Goal: Information Seeking & Learning: Learn about a topic

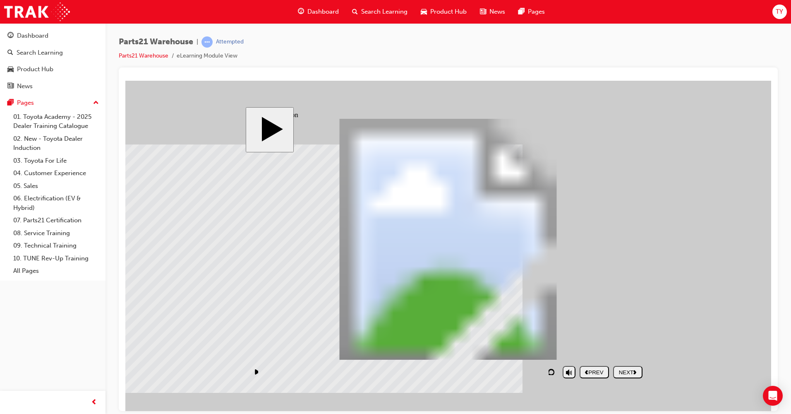
click at [629, 370] on div "NEXT" at bounding box center [628, 372] width 23 height 6
click at [555, 369] on icon "replay" at bounding box center [552, 371] width 7 height 7
click at [628, 371] on div "NEXT" at bounding box center [628, 372] width 23 height 6
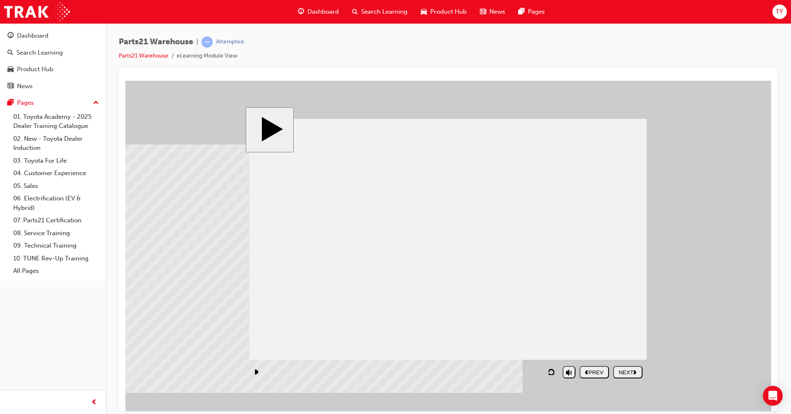
click at [712, 362] on body "slide: Menu PARTS21 Warehouse Rectangle 1 home icon 1 Rectangle 1 home icon 1 h…" at bounding box center [448, 245] width 646 height 330
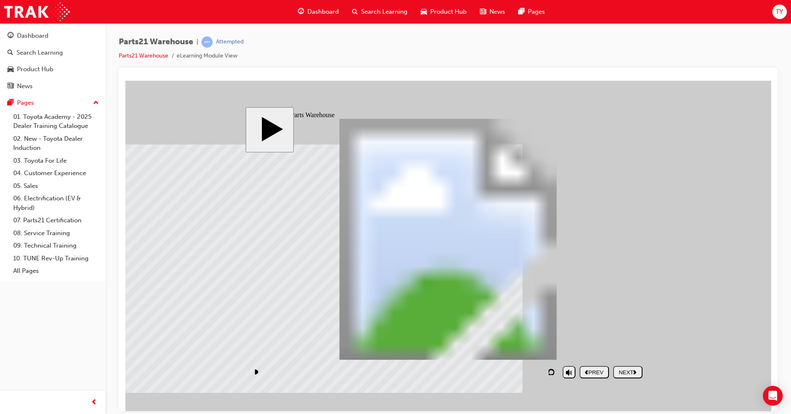
click at [624, 376] on button "NEXT" at bounding box center [627, 371] width 29 height 12
click at [593, 374] on div "PREV" at bounding box center [594, 372] width 23 height 6
click at [627, 370] on div "NEXT" at bounding box center [628, 372] width 23 height 6
click at [620, 19] on div "Dashboard Search Learning Product Hub News Pages TY" at bounding box center [395, 12] width 791 height 24
click at [630, 370] on div "NEXT" at bounding box center [628, 372] width 23 height 6
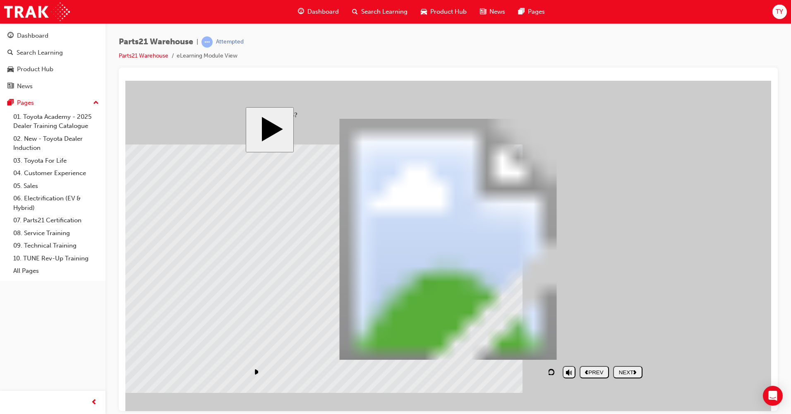
click at [706, 344] on body "slide: What is 5S? PARTS21 Warehouse (5S) PARTS21 Warehouse Rectangle 1 home ic…" at bounding box center [448, 245] width 646 height 330
click at [717, 348] on body "slide: 5S - Sort PARTS21 Warehouse (5S) PARTS21 Warehouse Rectangle 1 home icon…" at bounding box center [448, 245] width 646 height 330
click at [711, 220] on body "slide: 5S - Sort PARTS21 Warehouse (5S) PARTS21 Warehouse Rectangle 1 home icon…" at bounding box center [448, 245] width 646 height 330
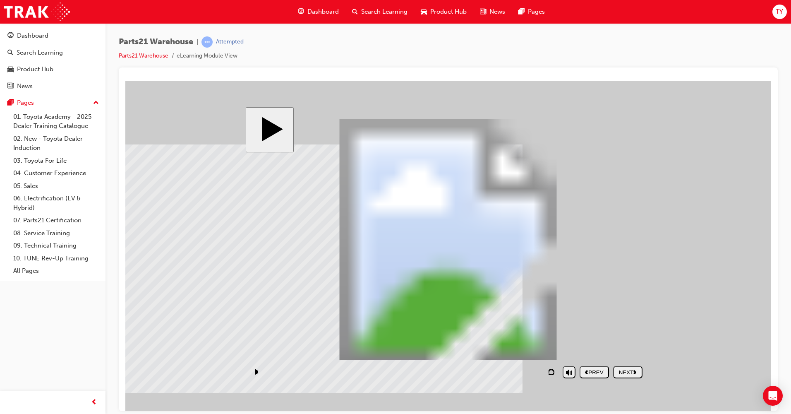
click at [634, 370] on div "NEXT" at bounding box center [628, 372] width 23 height 6
click at [736, 345] on body "slide: 5S - Set in order PARTS21 Warehouse (5S) PARTS21 Warehouse Rectangle 1 h…" at bounding box center [448, 245] width 646 height 330
click at [629, 375] on button "NEXT" at bounding box center [627, 371] width 29 height 12
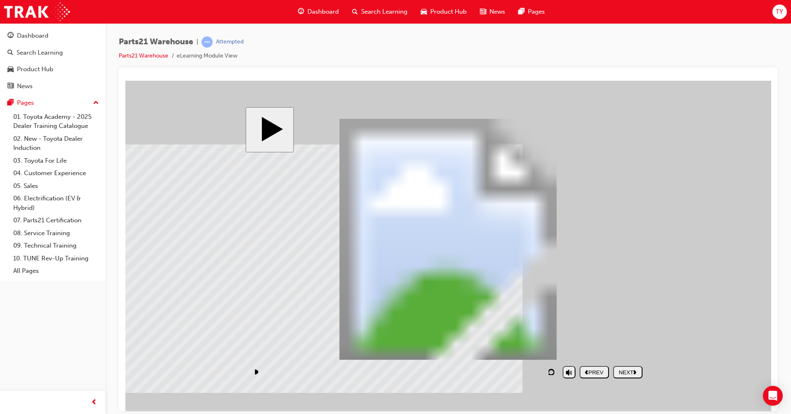
click at [628, 373] on div "NEXT" at bounding box center [628, 372] width 23 height 6
click at [726, 174] on body "slide: What is 5S? PARTS21 Warehouse (5S) PARTS21 Warehouse Rectangle 1 home ic…" at bounding box center [448, 245] width 646 height 330
click at [723, 358] on body "slide: 5S - Standardise PARTS21 Warehouse (5S) PARTS21 Warehouse Rectangle 1 ho…" at bounding box center [448, 245] width 646 height 330
click at [630, 371] on div "NEXT" at bounding box center [628, 372] width 23 height 6
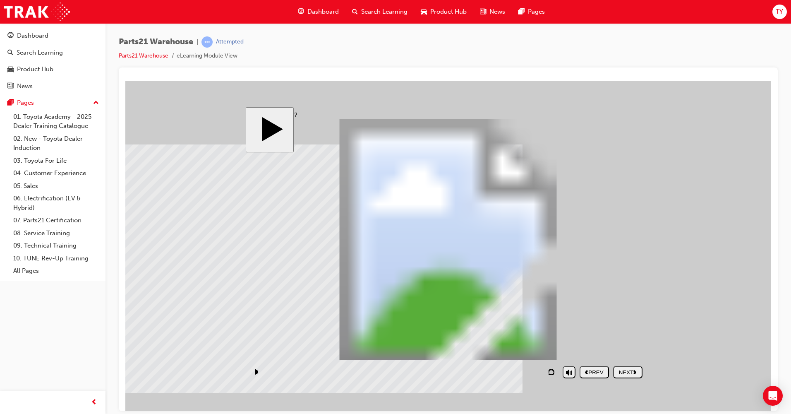
click at [703, 361] on body "slide: 5 Key points – Sustain PARTS21 Warehouse (5S) PARTS21 Warehouse Rectangl…" at bounding box center [448, 245] width 646 height 330
click at [637, 374] on div "NEXT" at bounding box center [628, 372] width 23 height 6
click at [632, 372] on div "NEXT" at bounding box center [628, 372] width 23 height 6
click at [635, 370] on polygon "next" at bounding box center [635, 372] width 3 height 4
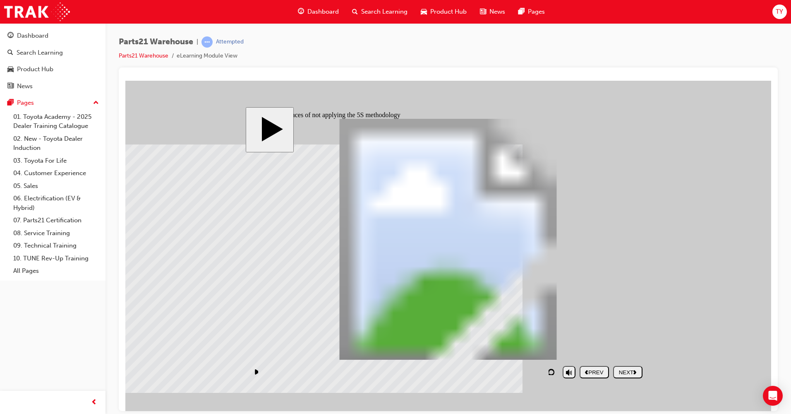
click at [727, 356] on body "slide: Consequences of not applying the 5S methodology PARTS21 Warehouse (Safet…" at bounding box center [448, 245] width 646 height 330
click at [626, 370] on div "NEXT" at bounding box center [628, 372] width 23 height 6
click at [684, 210] on body "slide: Consequences of Poor 5S PARTS21 Warehouse (Safety) PARTS21 Warehouse Rec…" at bounding box center [448, 245] width 646 height 330
click at [624, 374] on div "NEXT" at bounding box center [628, 372] width 23 height 6
click at [625, 373] on div "NEXT" at bounding box center [628, 372] width 23 height 6
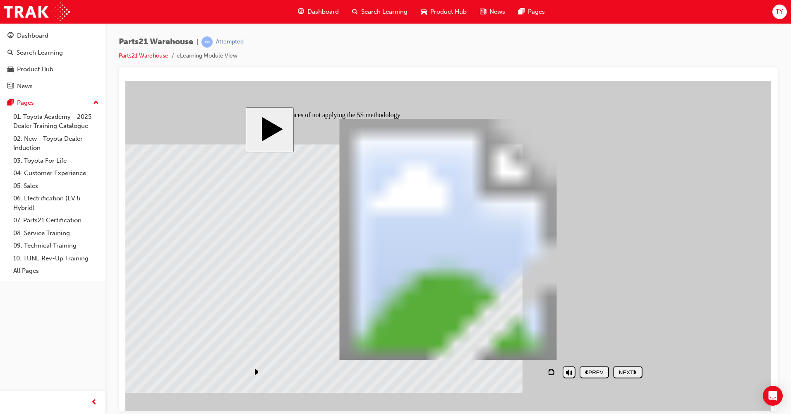
click at [637, 374] on div "NEXT" at bounding box center [628, 372] width 23 height 6
drag, startPoint x: 618, startPoint y: 370, endPoint x: 619, endPoint y: 365, distance: 5.9
click at [618, 370] on div "NEXT" at bounding box center [628, 372] width 23 height 6
click at [675, 235] on body "slide: Here are some results from no Safety and 5S inspections: PARTS21 Warehou…" at bounding box center [448, 245] width 646 height 330
click at [624, 370] on div "NEXT" at bounding box center [628, 372] width 23 height 6
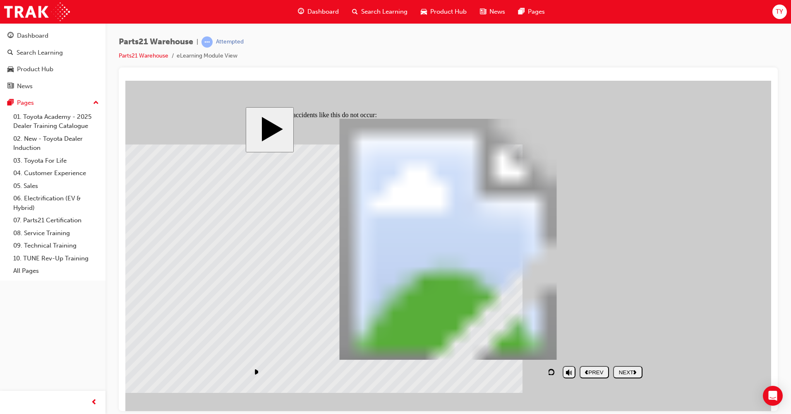
click at [631, 370] on div "NEXT" at bounding box center [628, 372] width 23 height 6
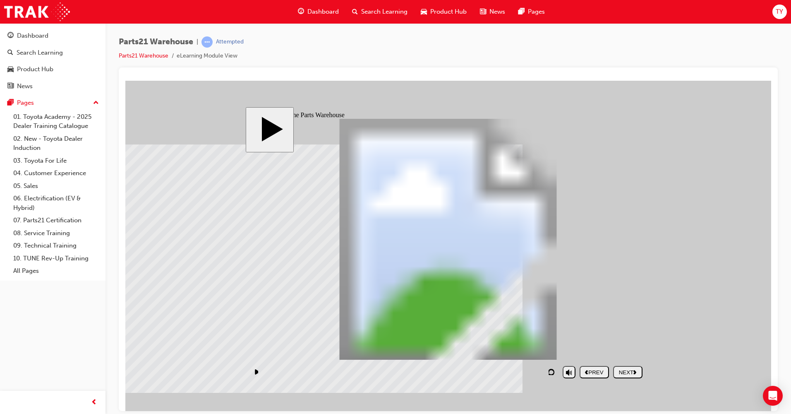
click at [627, 373] on div "NEXT" at bounding box center [628, 372] width 23 height 6
click at [738, 258] on body "slide: The importance of safety PARTS21 Warehouse (Safety) PARTS21 Warehouse Re…" at bounding box center [448, 245] width 646 height 330
click at [555, 372] on icon "replay" at bounding box center [552, 371] width 7 height 7
click at [710, 355] on body "slide: The importance of safety PARTS21 Warehouse (Safety) PARTS21 Warehouse Re…" at bounding box center [448, 245] width 646 height 330
